Goal: Transaction & Acquisition: Obtain resource

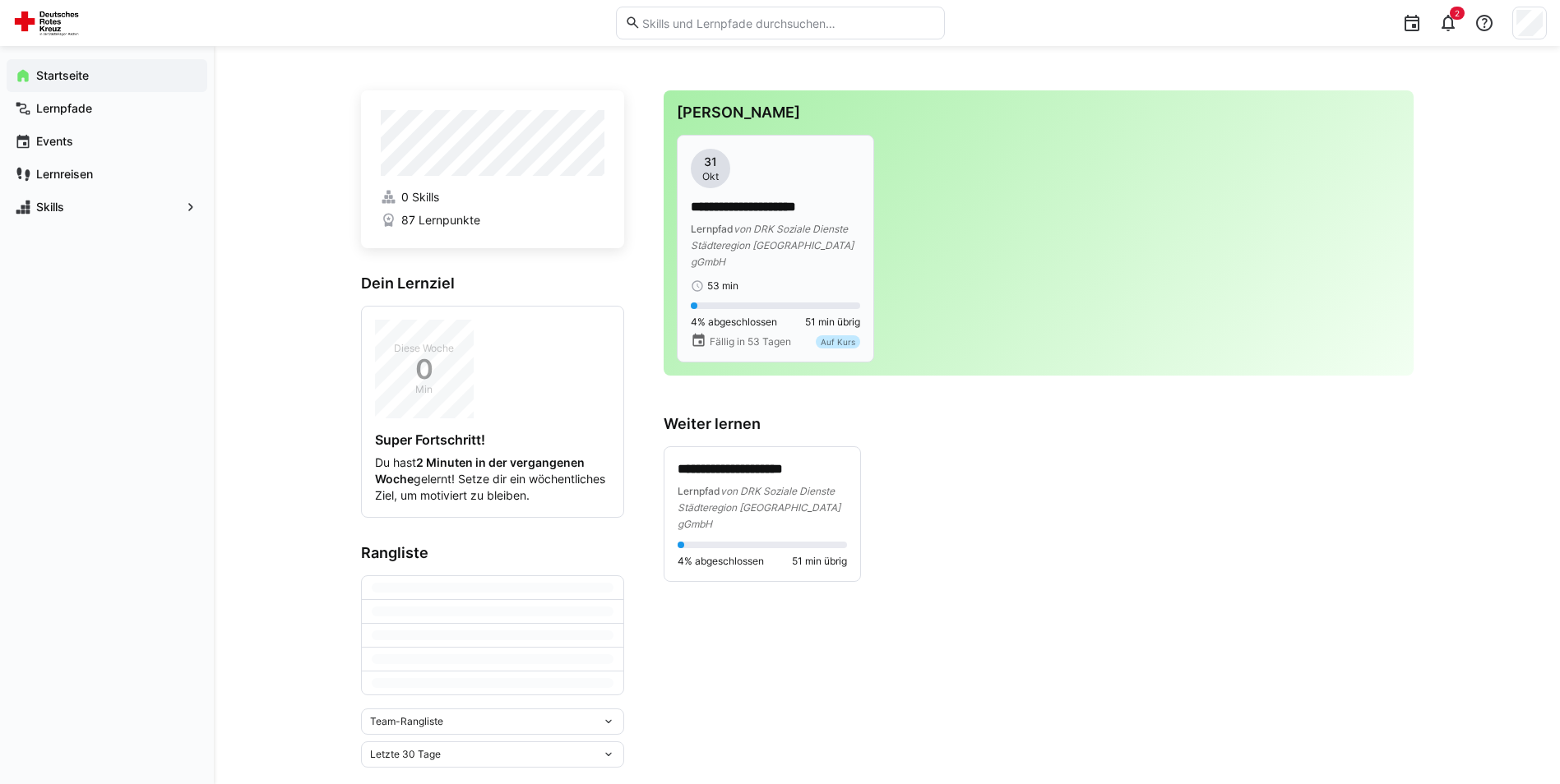
click at [775, 225] on span "von DRK Soziale Dienste Städteregion [GEOGRAPHIC_DATA] gGmbH" at bounding box center [772, 245] width 163 height 45
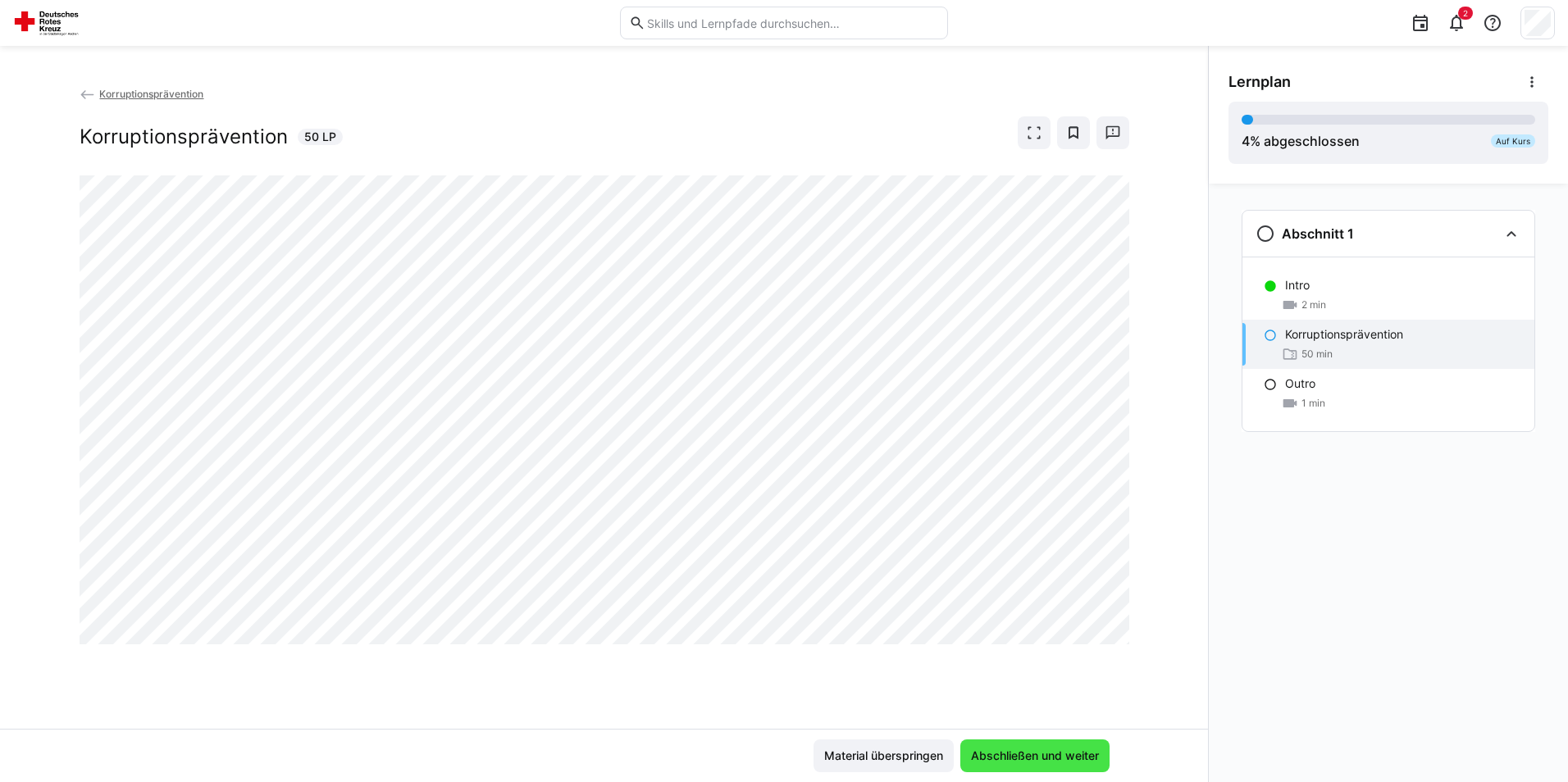
click at [1040, 753] on span "Abschließen und weiter" at bounding box center [1034, 756] width 132 height 16
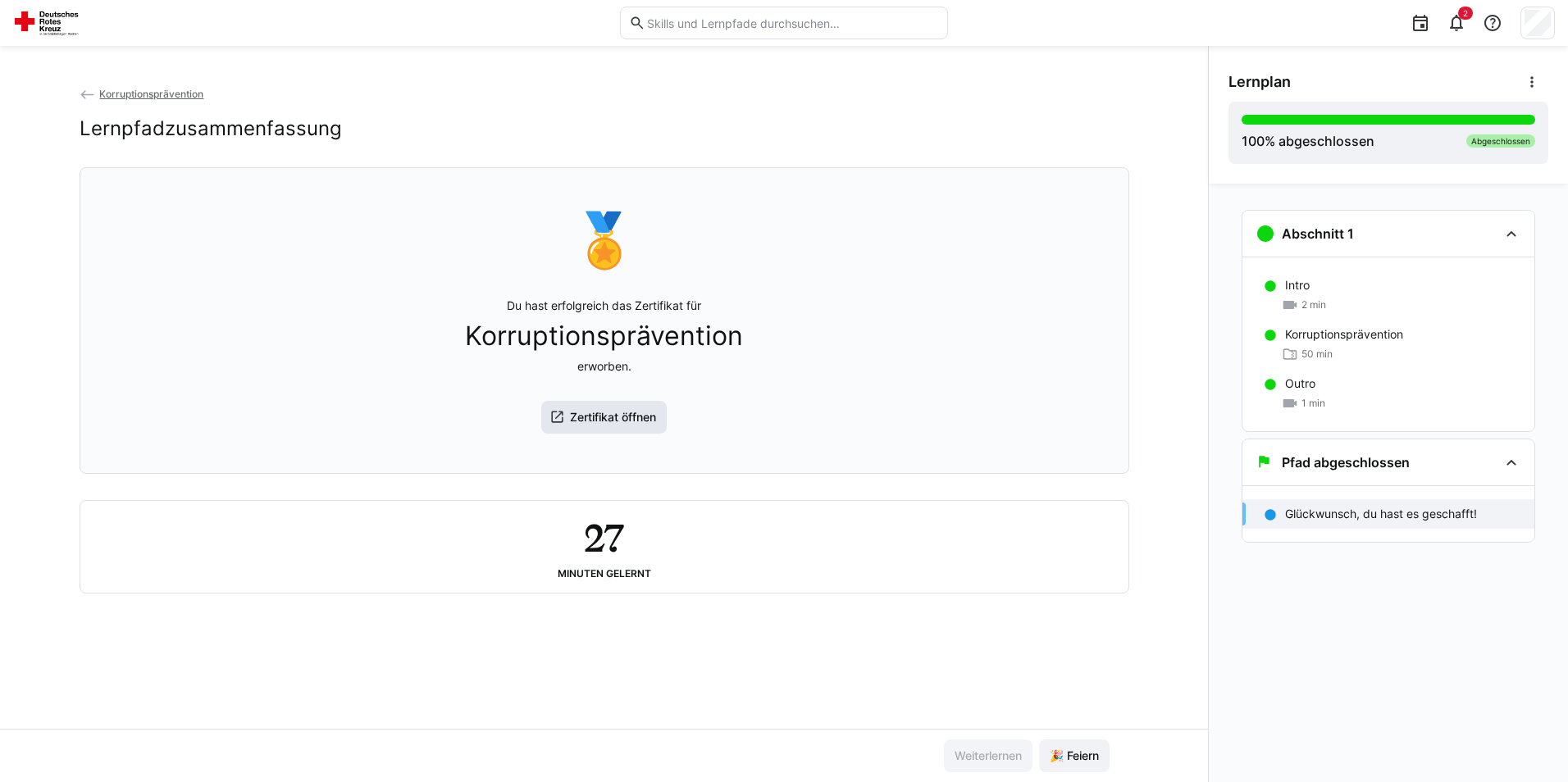
click at [594, 425] on span "Zertifikat öffnen" at bounding box center [613, 417] width 91 height 16
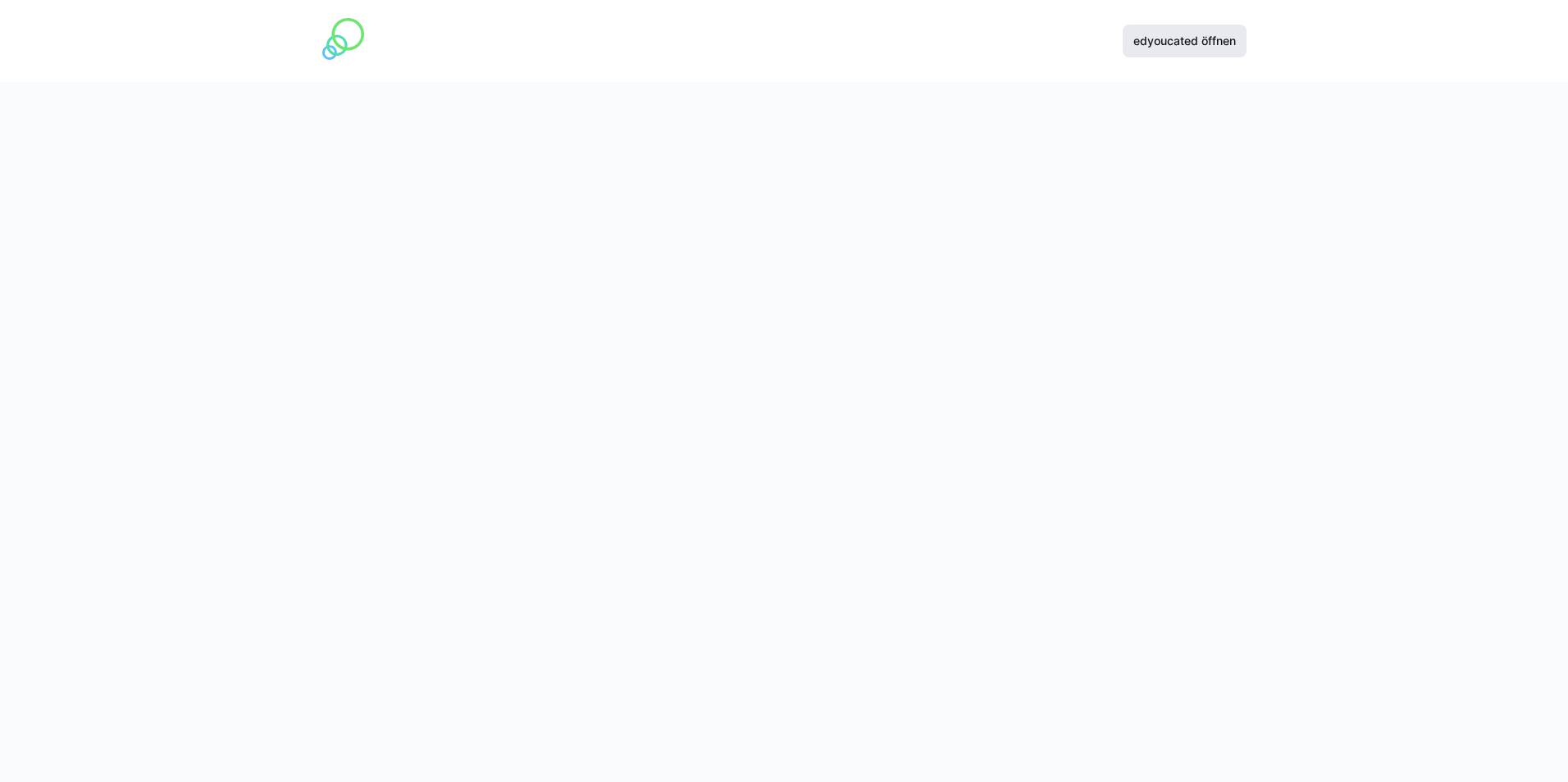
click at [1176, 38] on span "edyoucated öffnen" at bounding box center [1184, 41] width 108 height 16
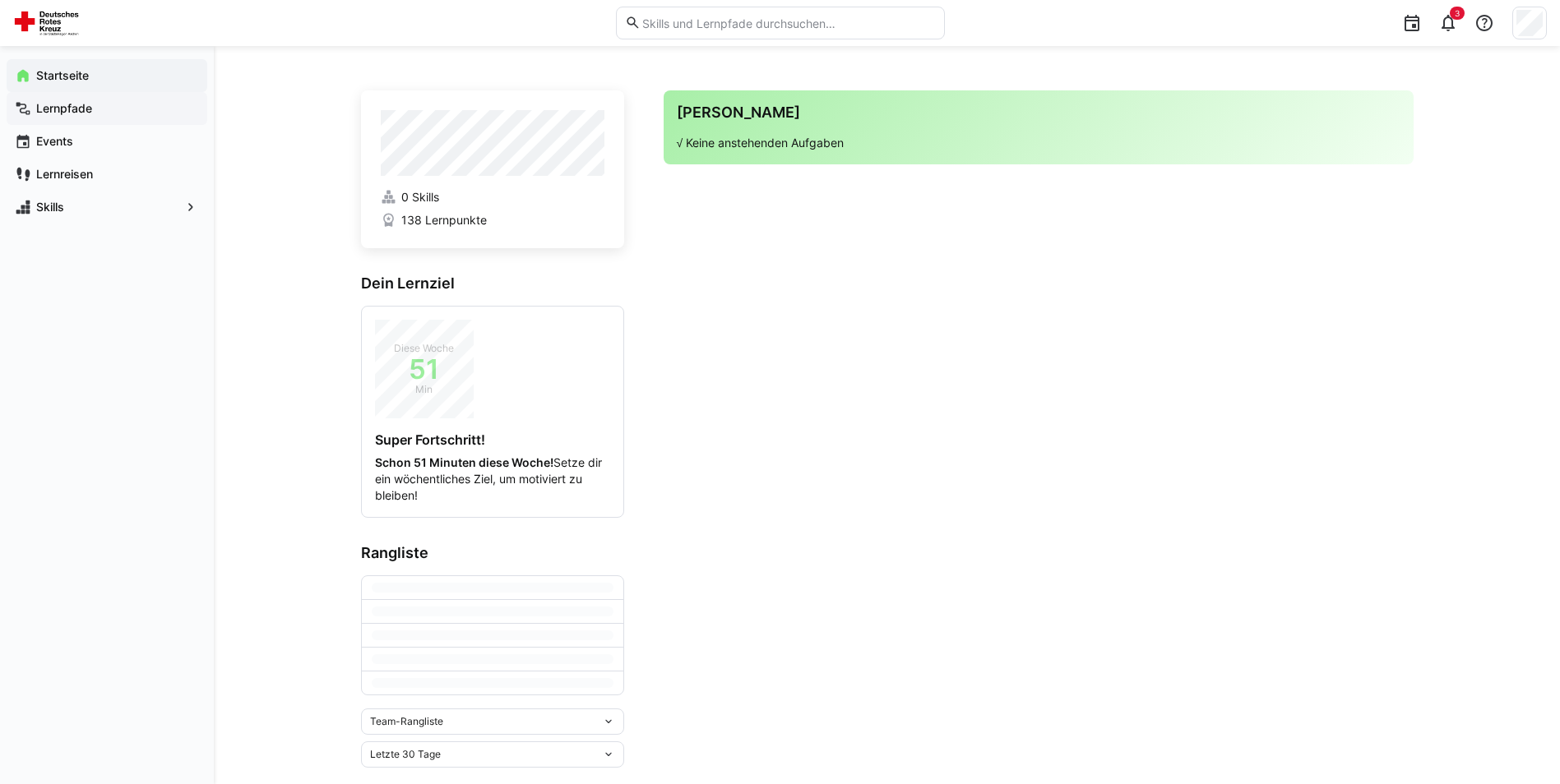
click at [0, 0] on app-navigation-label "Lernpfade" at bounding box center [0, 0] width 0 height 0
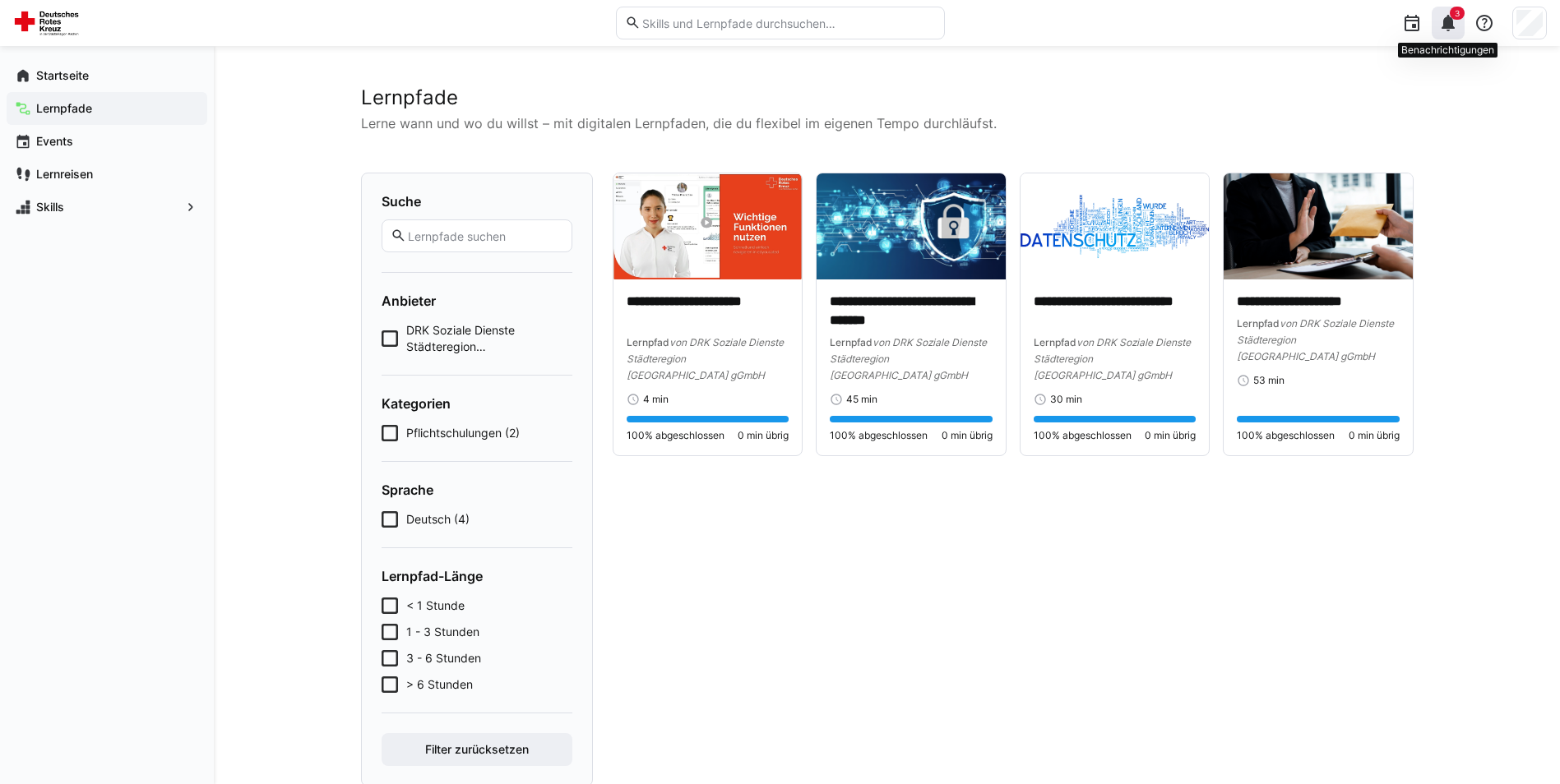
click at [1451, 18] on eds-badge "3" at bounding box center [1457, 13] width 15 height 13
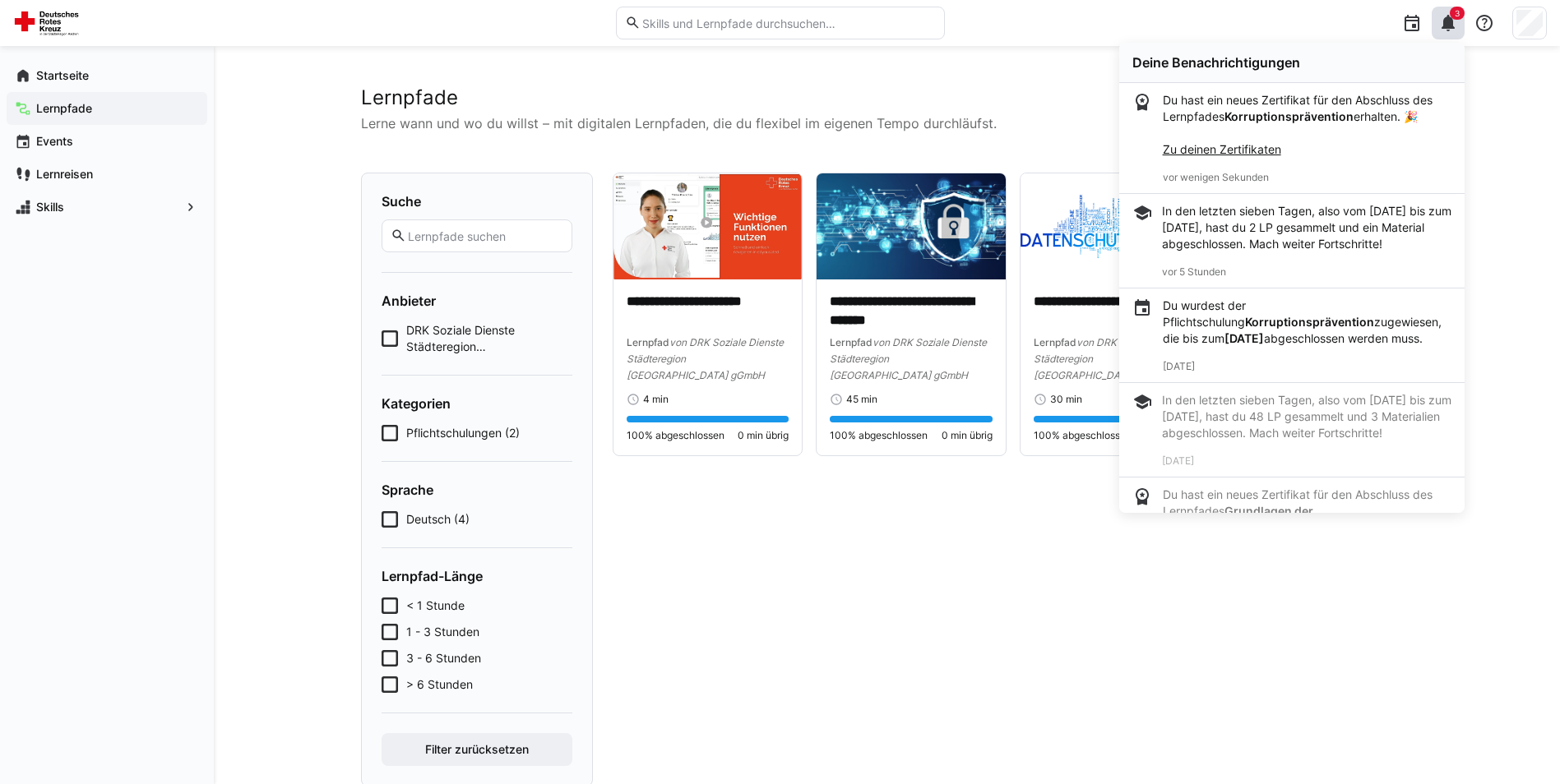
click at [1225, 148] on link "Zu deinen Zertifikaten" at bounding box center [1222, 149] width 119 height 14
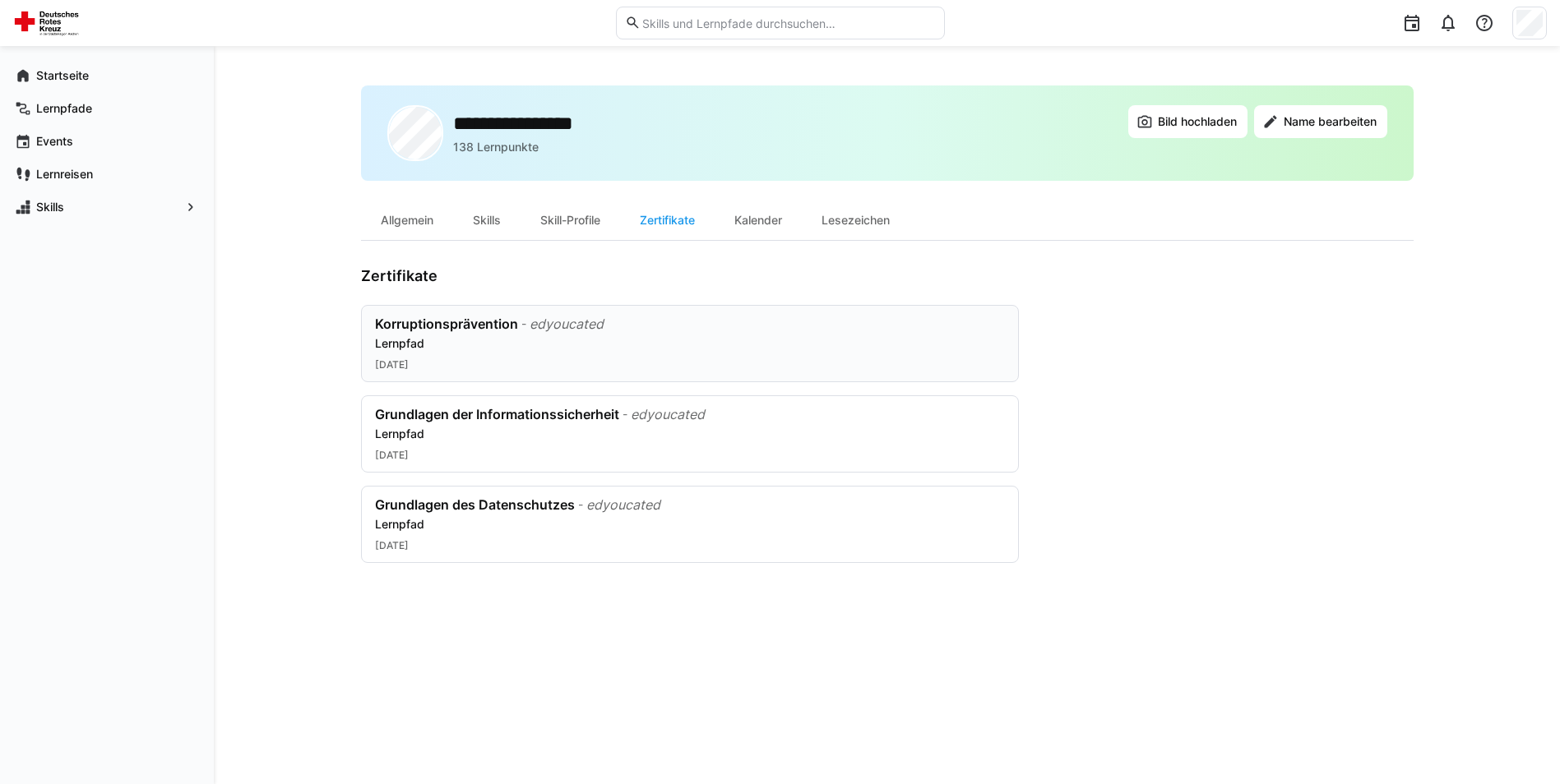
click at [515, 343] on div "Lernpfad" at bounding box center [690, 344] width 630 height 16
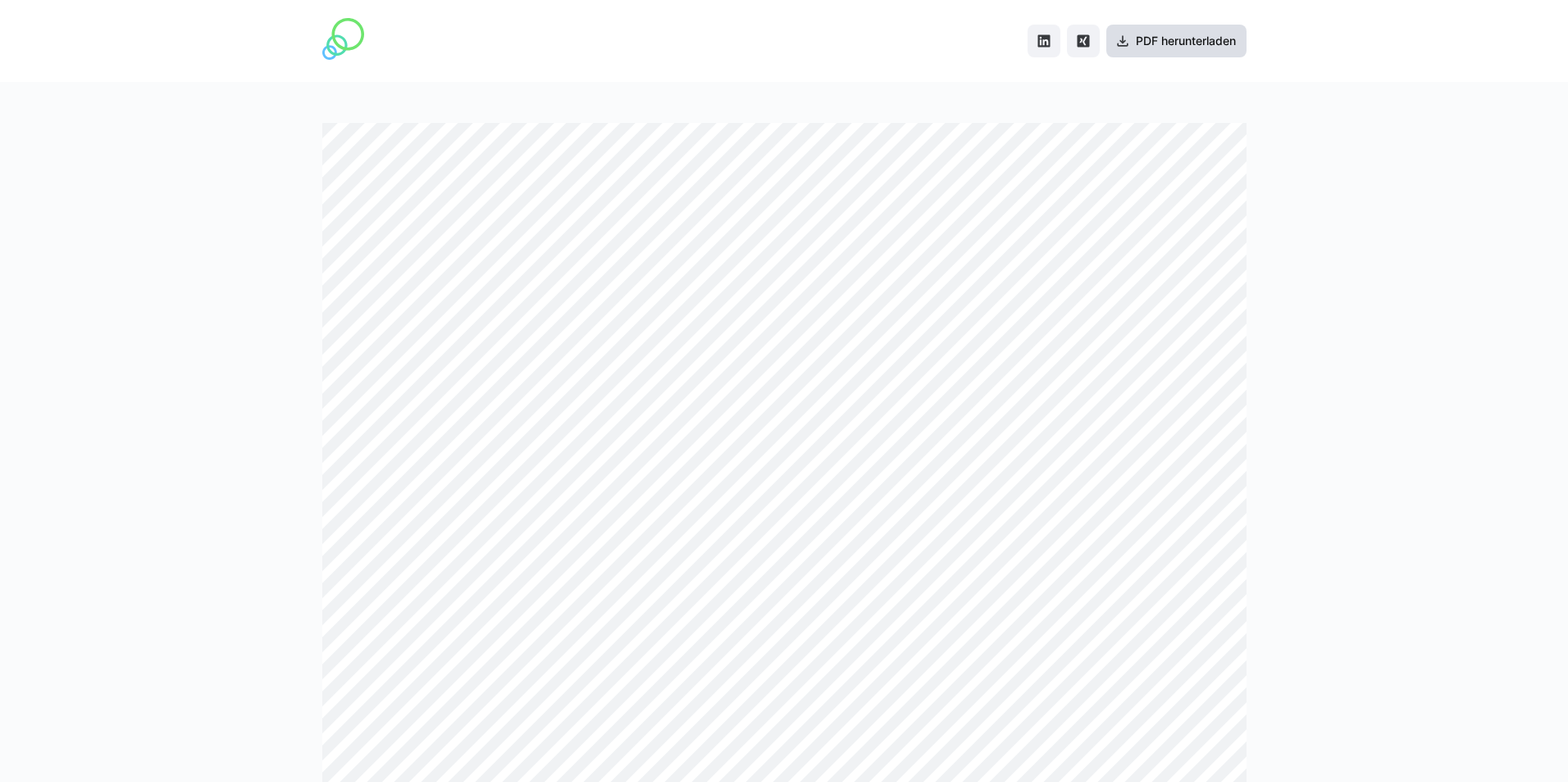
click at [1166, 40] on span "PDF herunterladen" at bounding box center [1185, 41] width 105 height 16
click at [336, 45] on img at bounding box center [343, 39] width 42 height 42
